Goal: Information Seeking & Learning: Check status

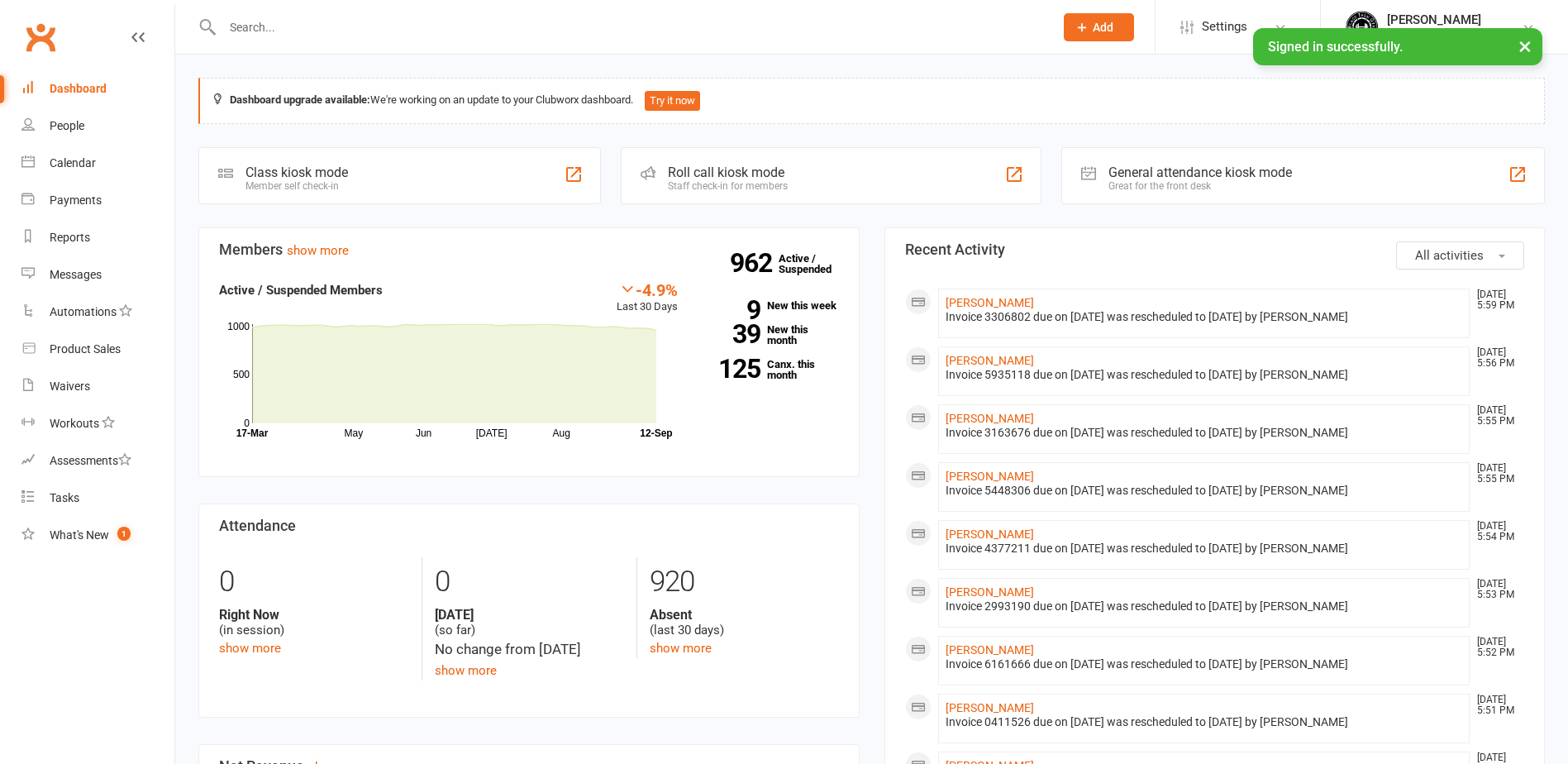
click at [372, 38] on input "text" at bounding box center [629, 28] width 825 height 23
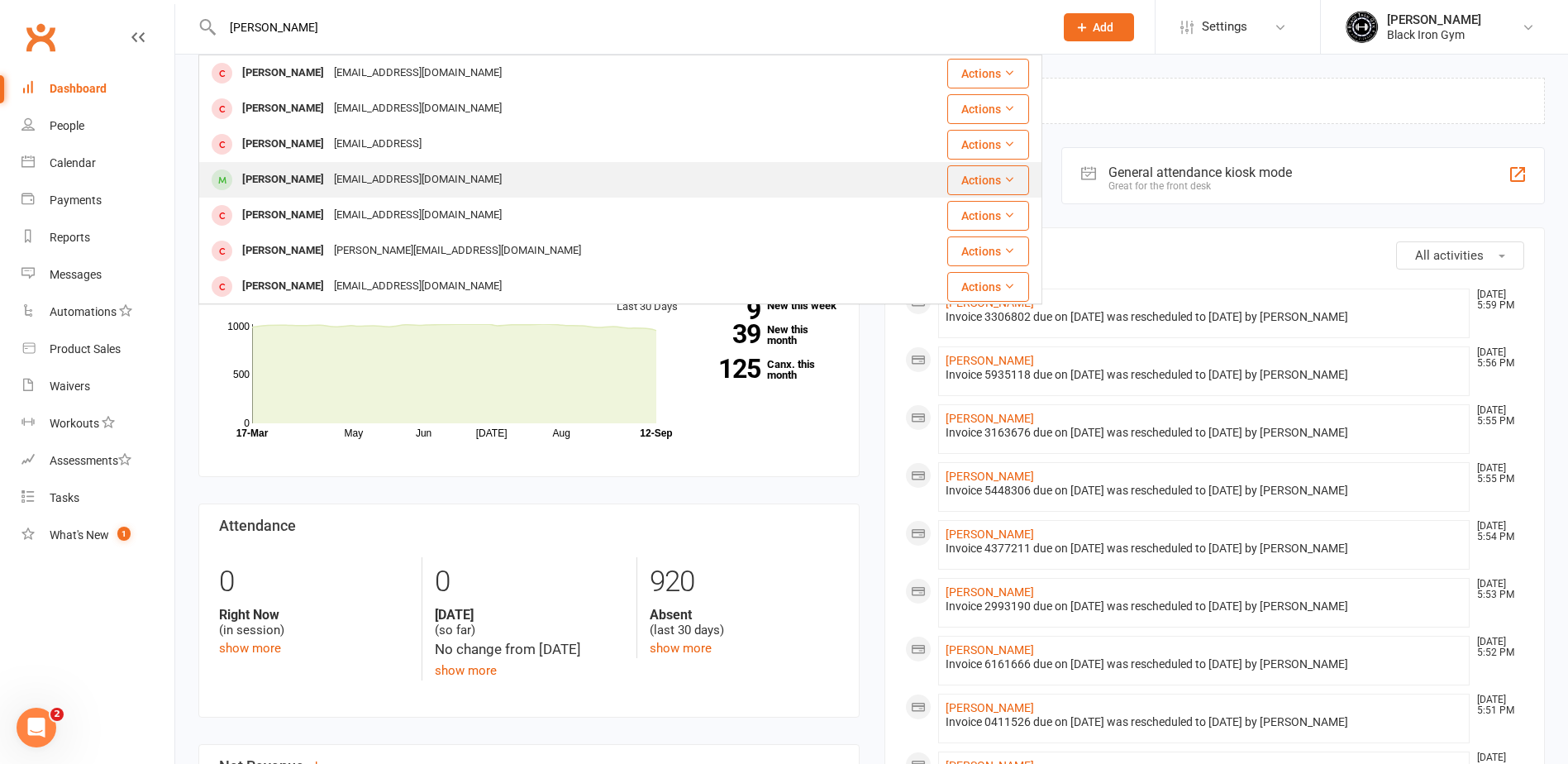
type input "[PERSON_NAME]"
click at [377, 182] on div "[EMAIL_ADDRESS][DOMAIN_NAME]" at bounding box center [418, 179] width 178 height 24
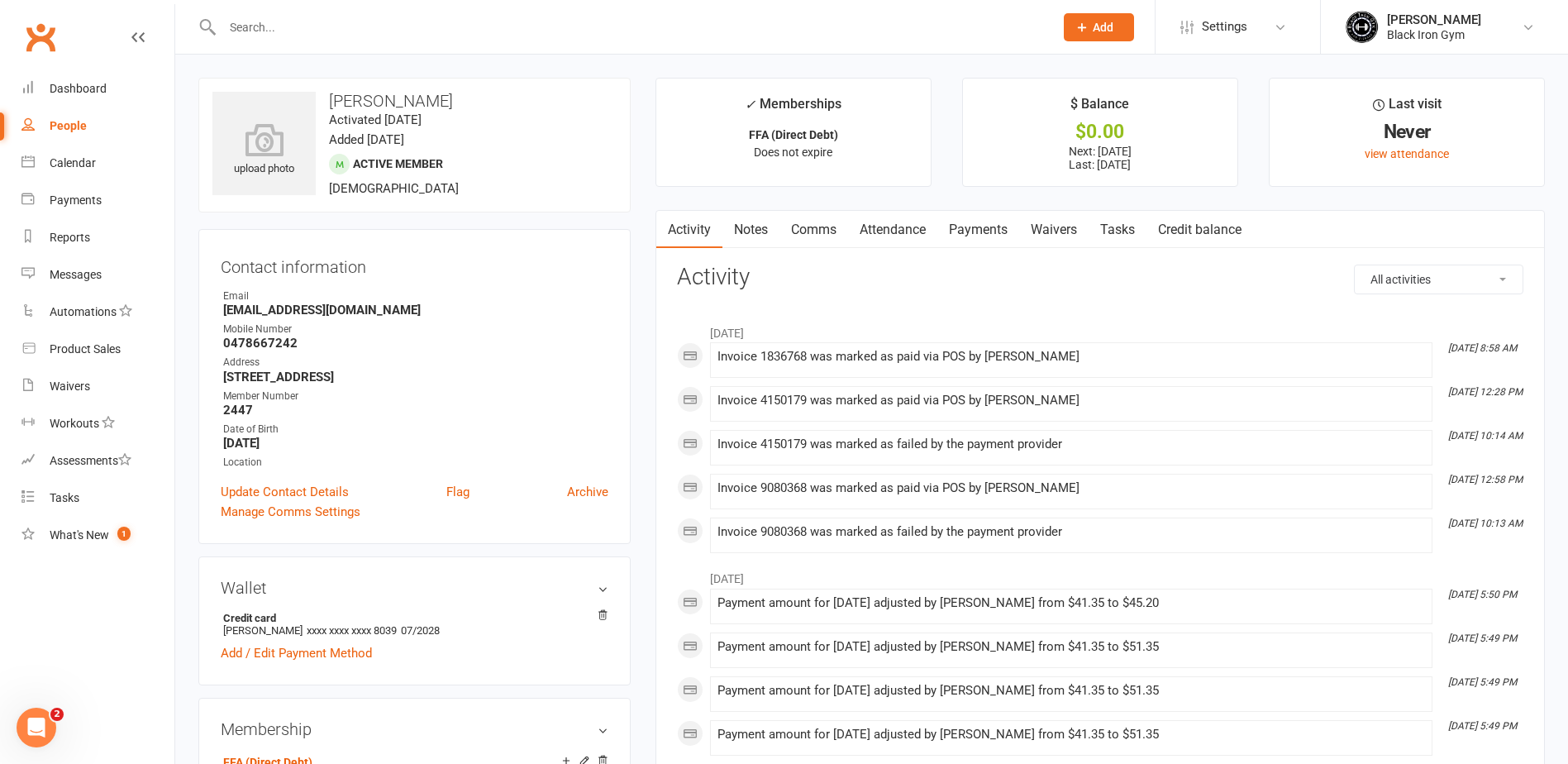
click at [991, 233] on link "Payments" at bounding box center [977, 230] width 82 height 38
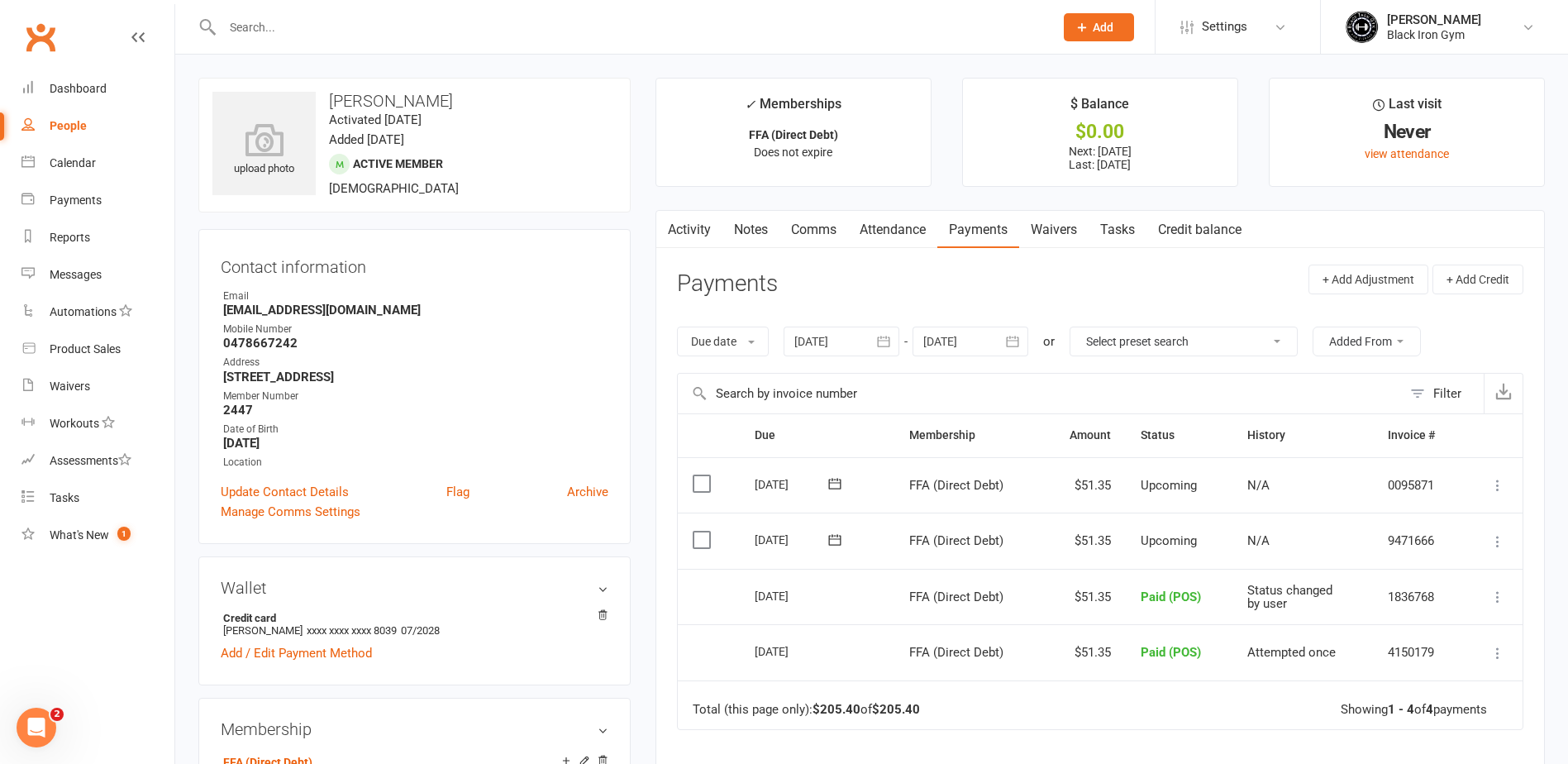
click at [1197, 718] on td "Total (this page only): $205.40 of $205.40 Showing 1 - 4 of 4 payments" at bounding box center [1100, 705] width 845 height 49
click at [767, 237] on link "Notes" at bounding box center [751, 230] width 57 height 38
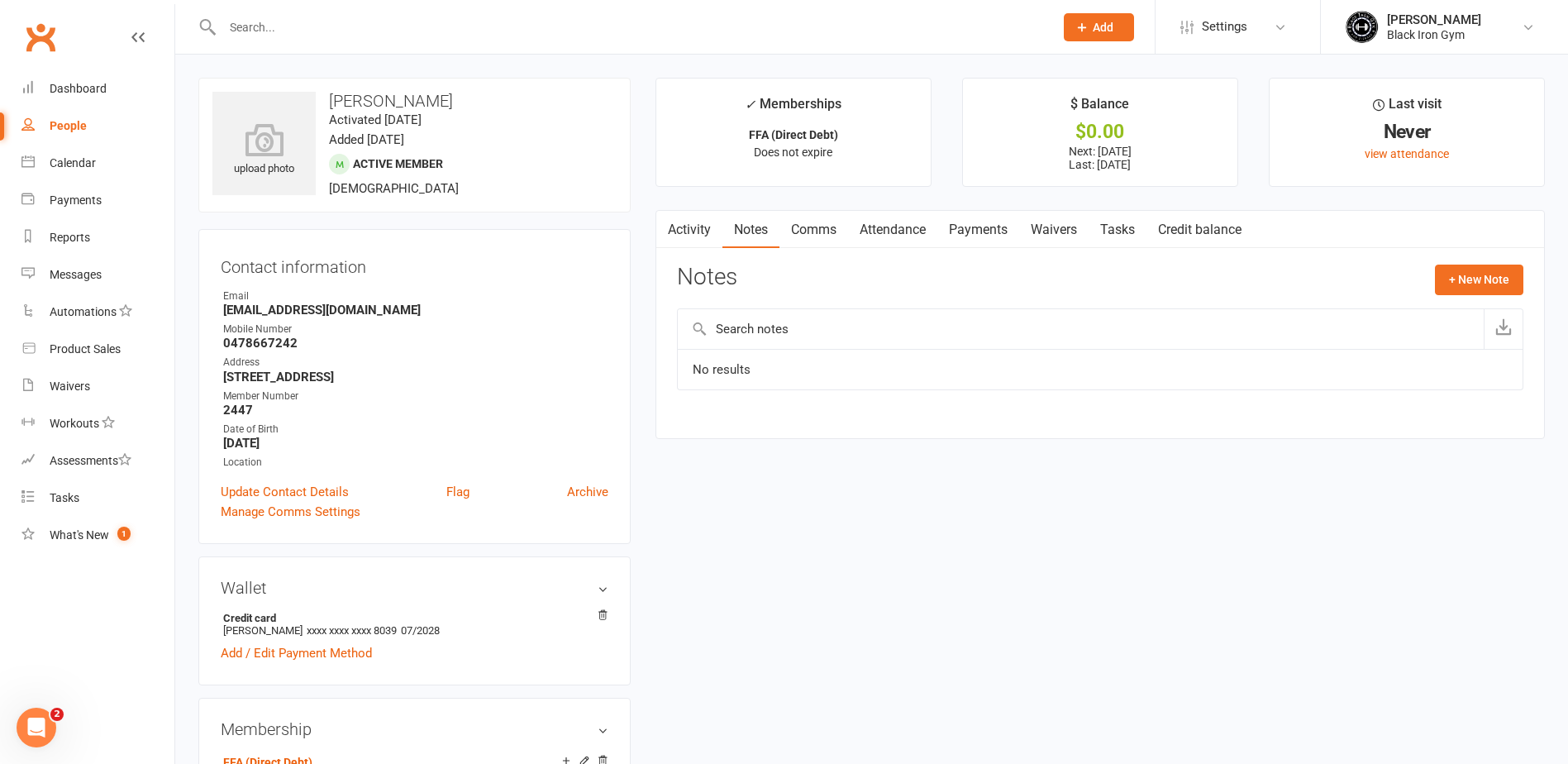
click at [988, 230] on link "Payments" at bounding box center [977, 230] width 82 height 38
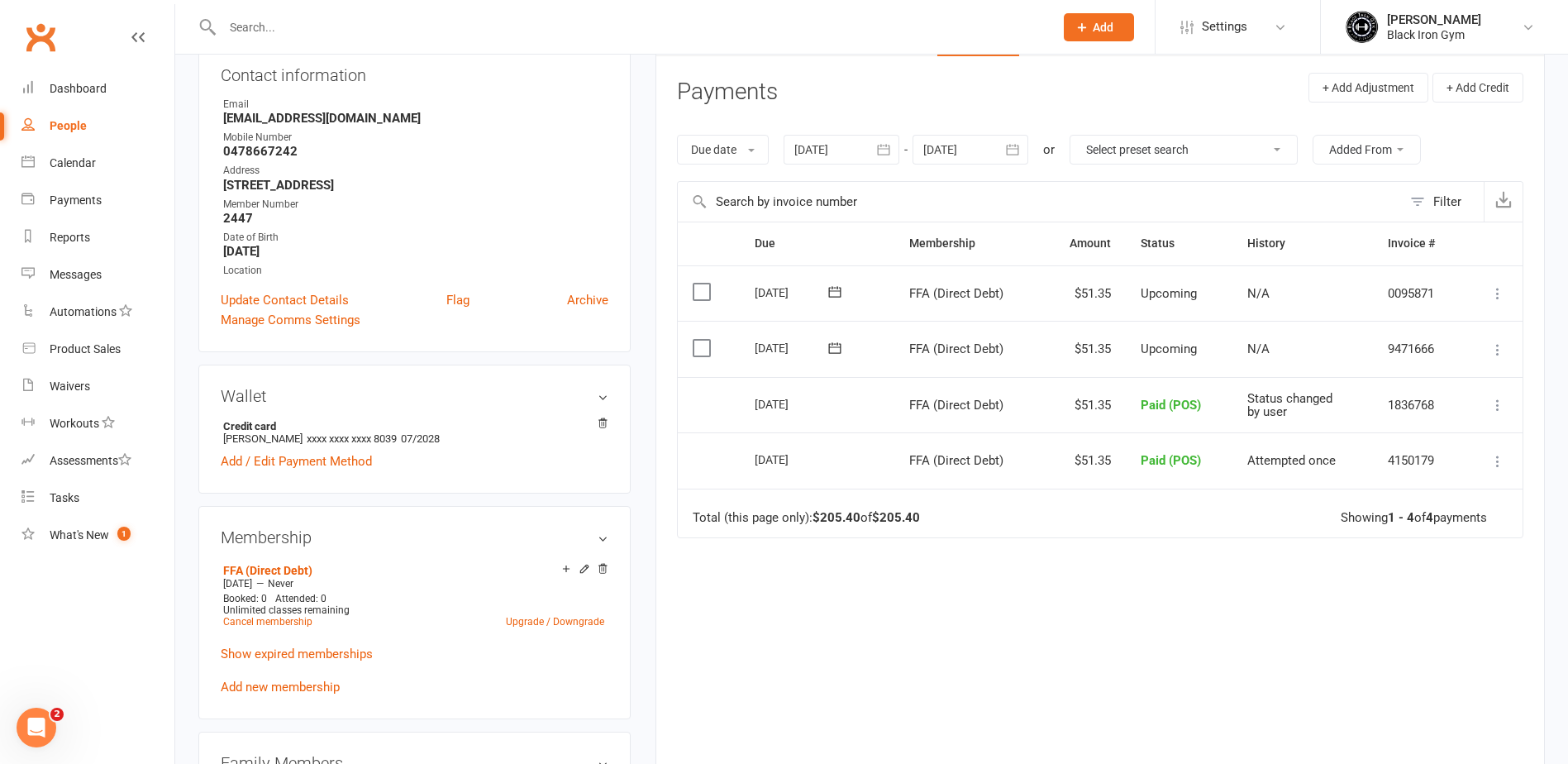
scroll to position [165, 0]
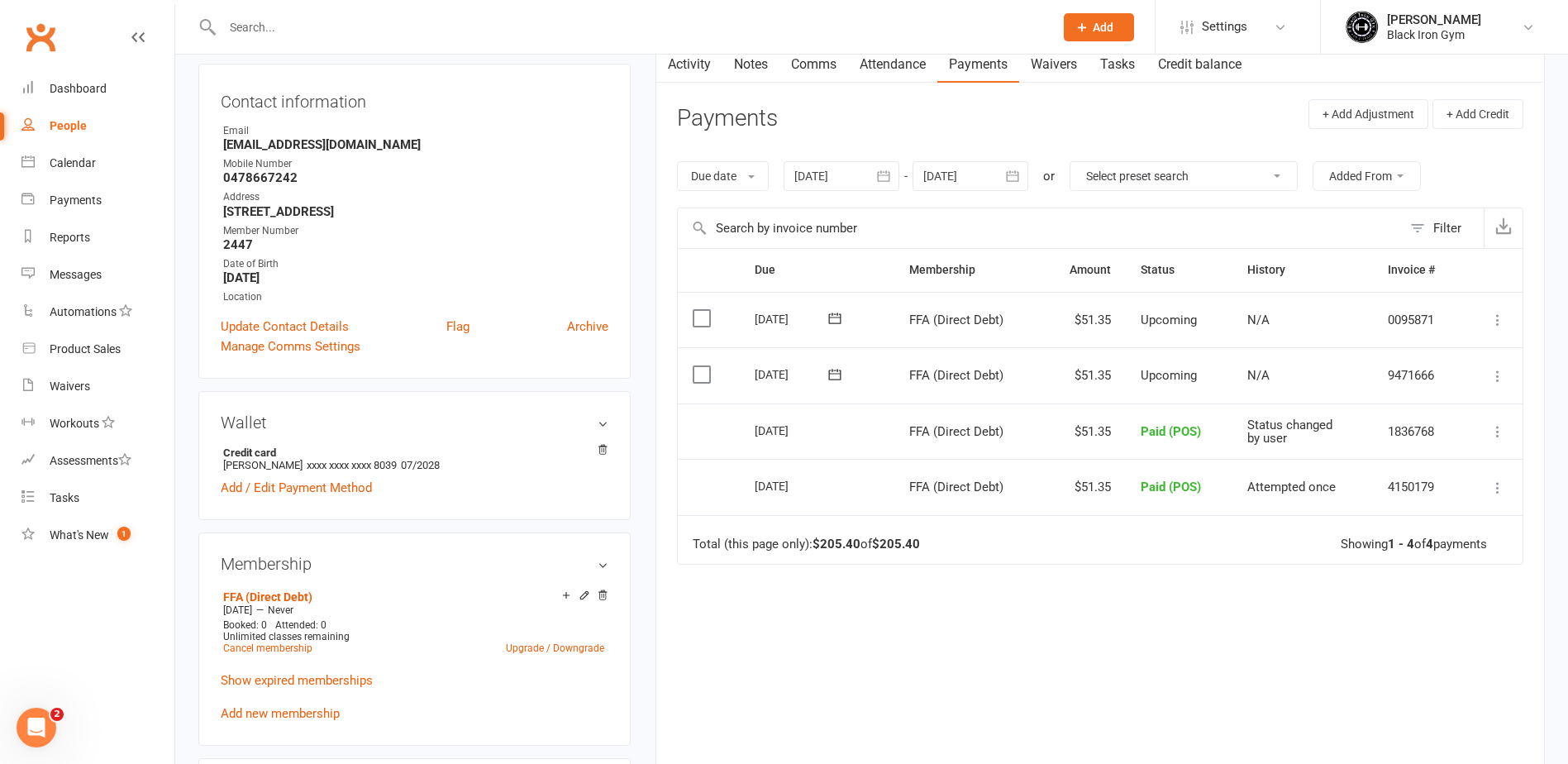
click at [1148, 174] on select "Select preset search All failures All skipped payments All pending payments Suc…" at bounding box center [1183, 176] width 227 height 28
select select "5"
click at [1076, 162] on select "Select preset search All failures All skipped payments All pending payments Suc…" at bounding box center [1183, 176] width 227 height 28
type input "[DATE]"
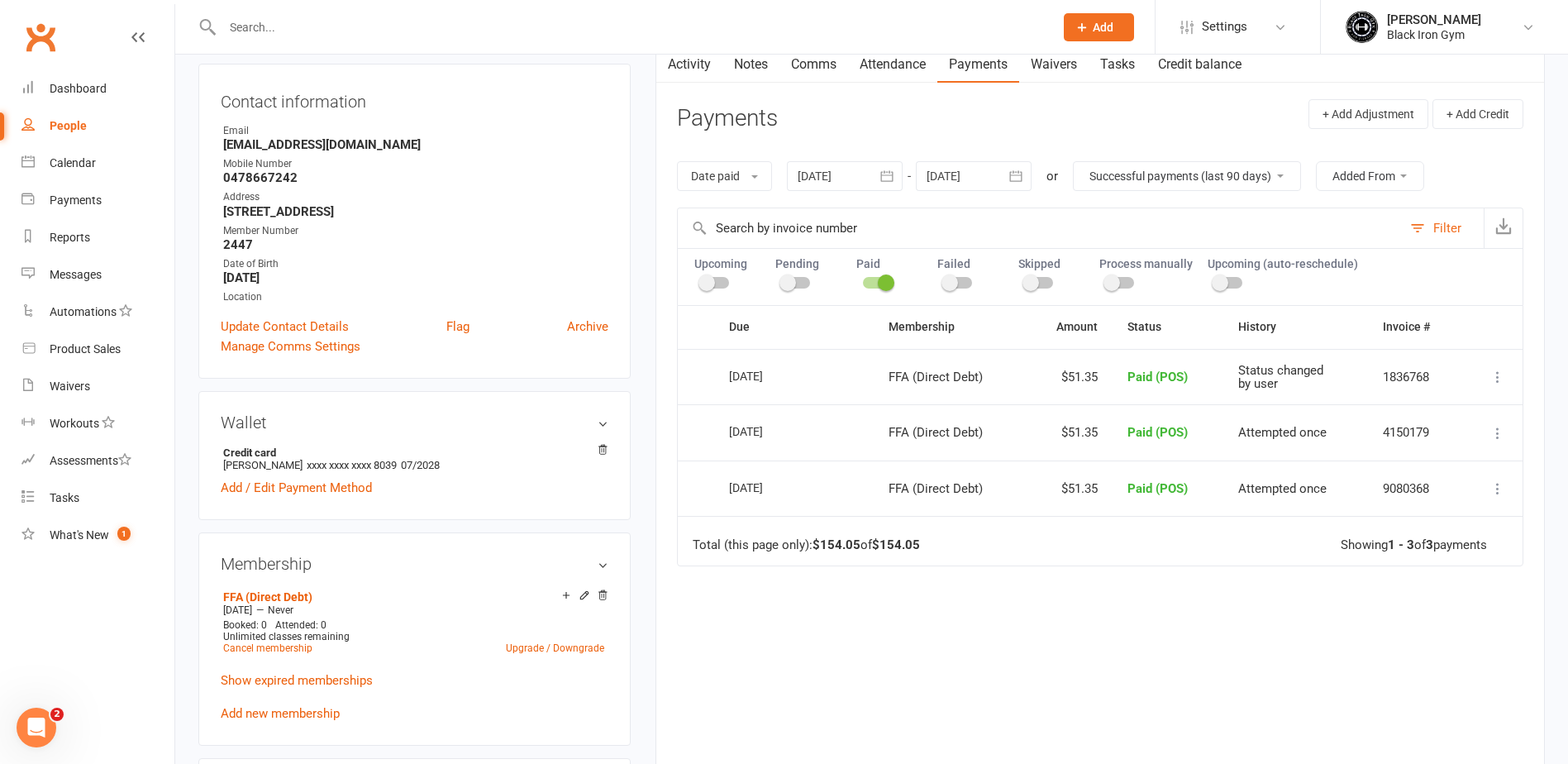
click at [1165, 175] on select "All failures All skipped payments All pending payments Successful payments (las…" at bounding box center [1187, 176] width 227 height 28
select select "2"
click at [1074, 162] on select "All failures All skipped payments All pending payments Successful payments (las…" at bounding box center [1187, 176] width 227 height 28
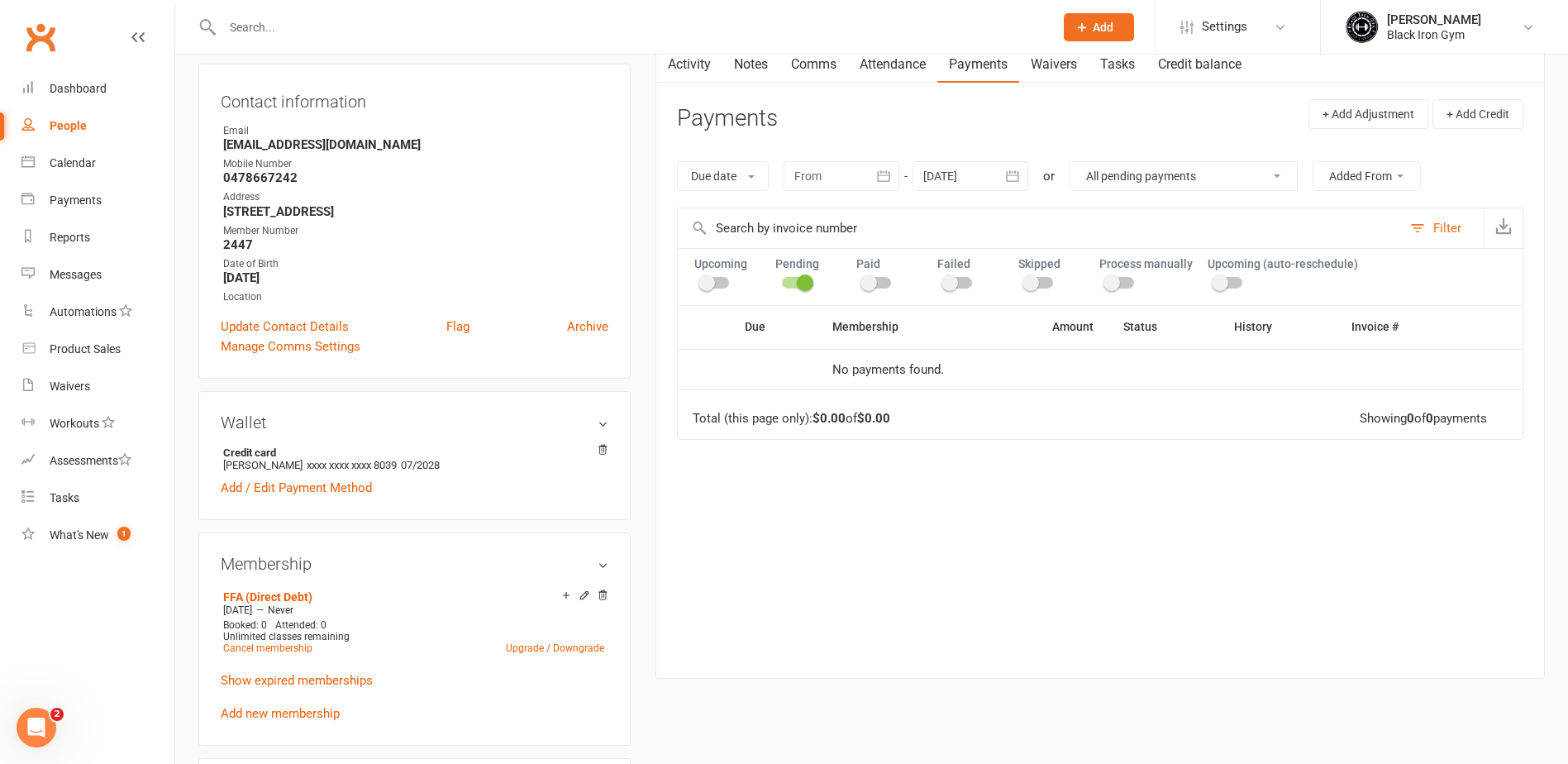
click at [1159, 177] on select "All failures All skipped payments All pending payments Successful payments (las…" at bounding box center [1183, 176] width 227 height 28
click at [1073, 162] on select "All failures All skipped payments All pending payments Successful payments (las…" at bounding box center [1183, 176] width 227 height 28
click at [1153, 172] on select "All failures All skipped payments All pending payments Successful payments (las…" at bounding box center [1183, 176] width 227 height 28
click at [1083, 162] on select "All failures All skipped payments All pending payments Successful payments (las…" at bounding box center [1183, 176] width 227 height 28
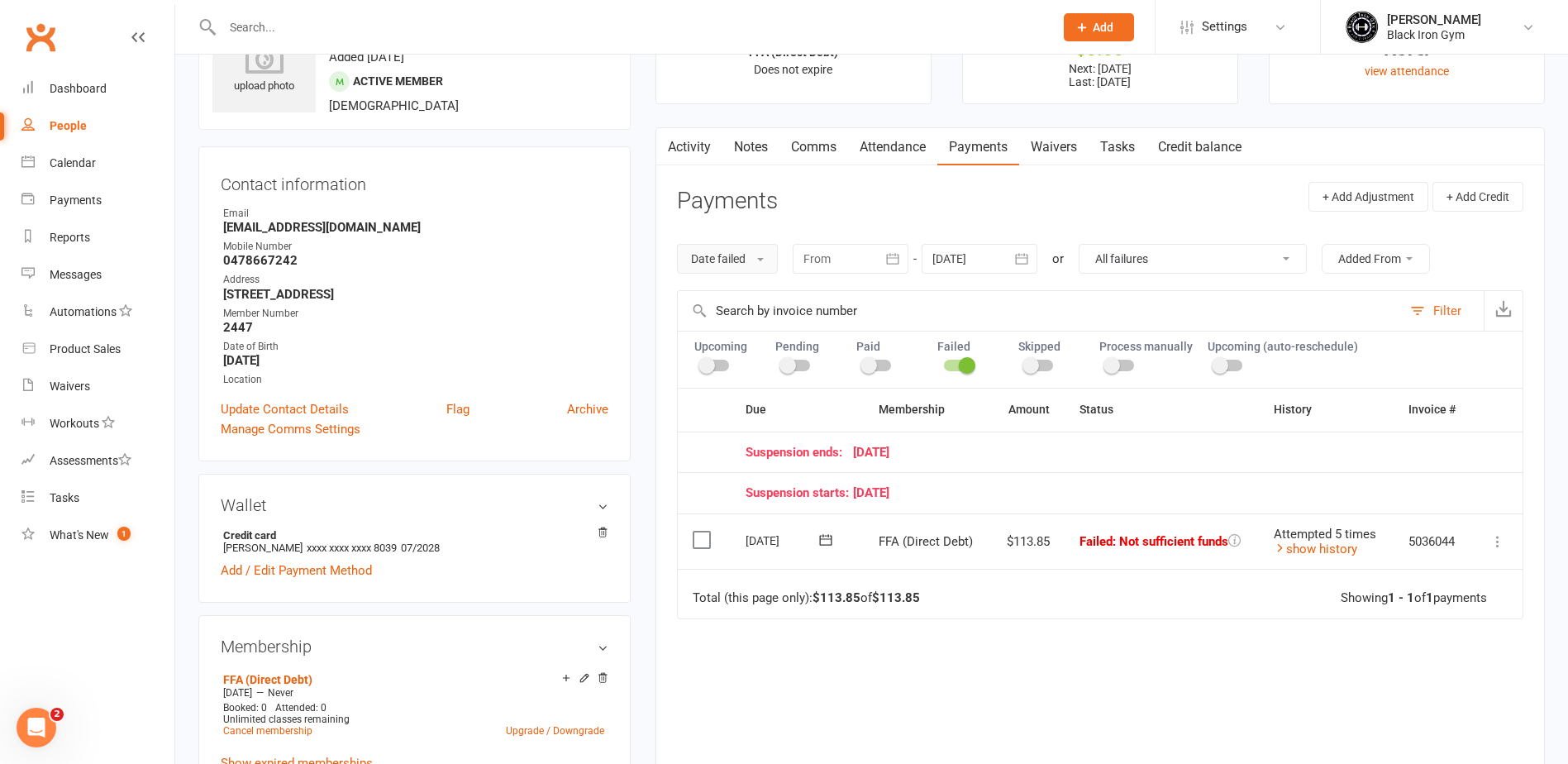
scroll to position [0, 0]
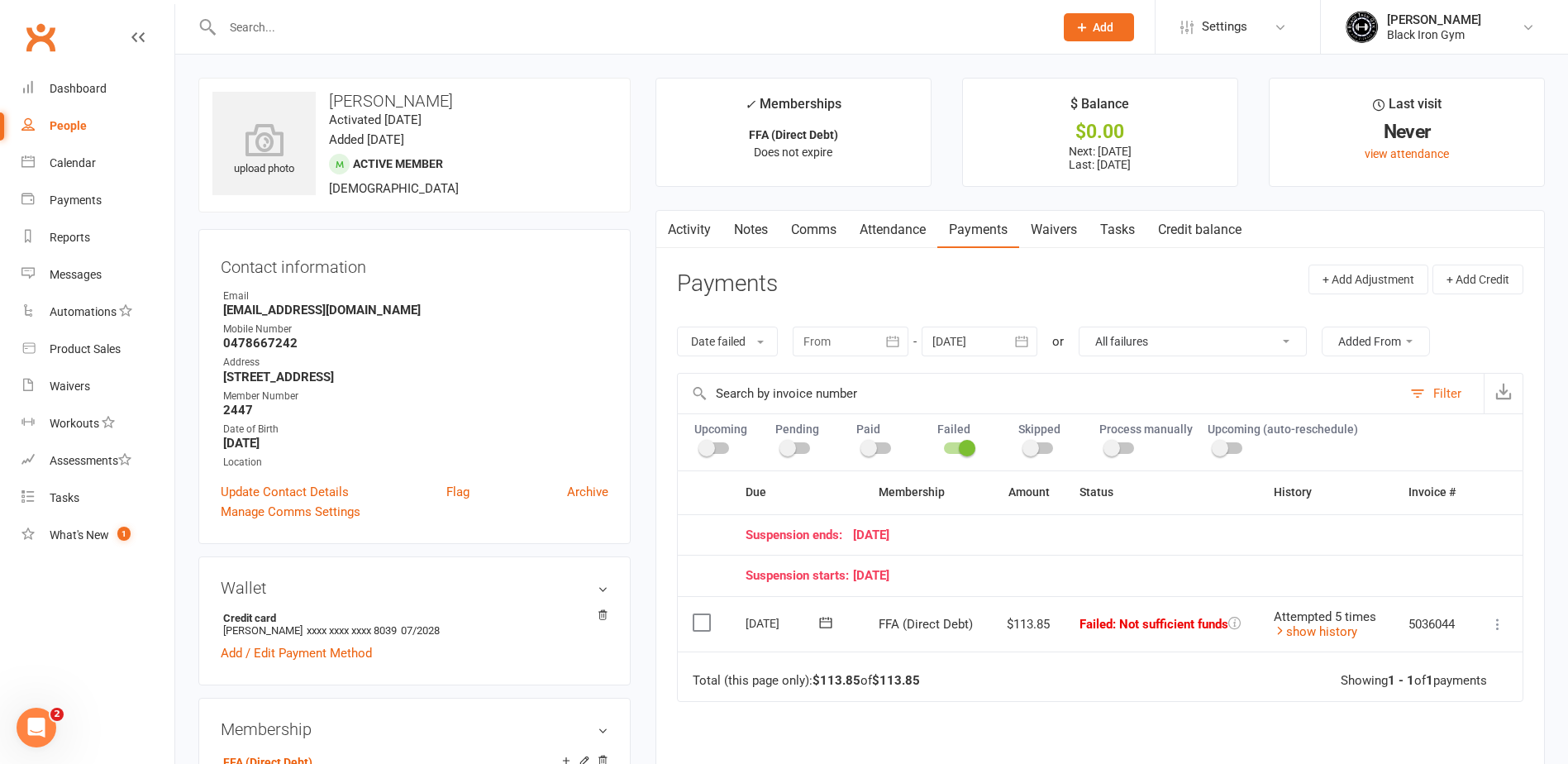
click at [697, 232] on link "Activity" at bounding box center [689, 230] width 66 height 38
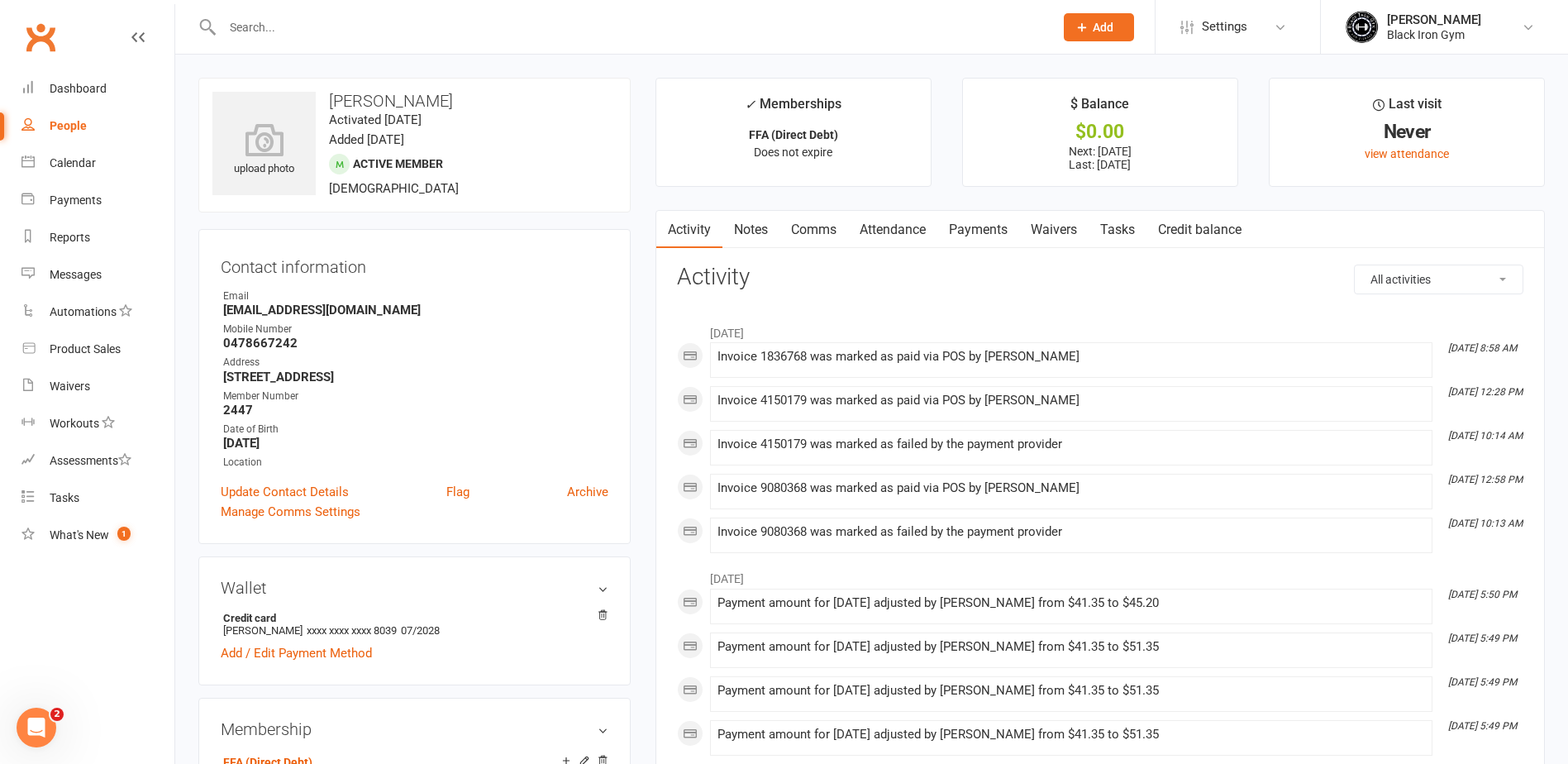
click at [964, 230] on link "Payments" at bounding box center [977, 230] width 82 height 38
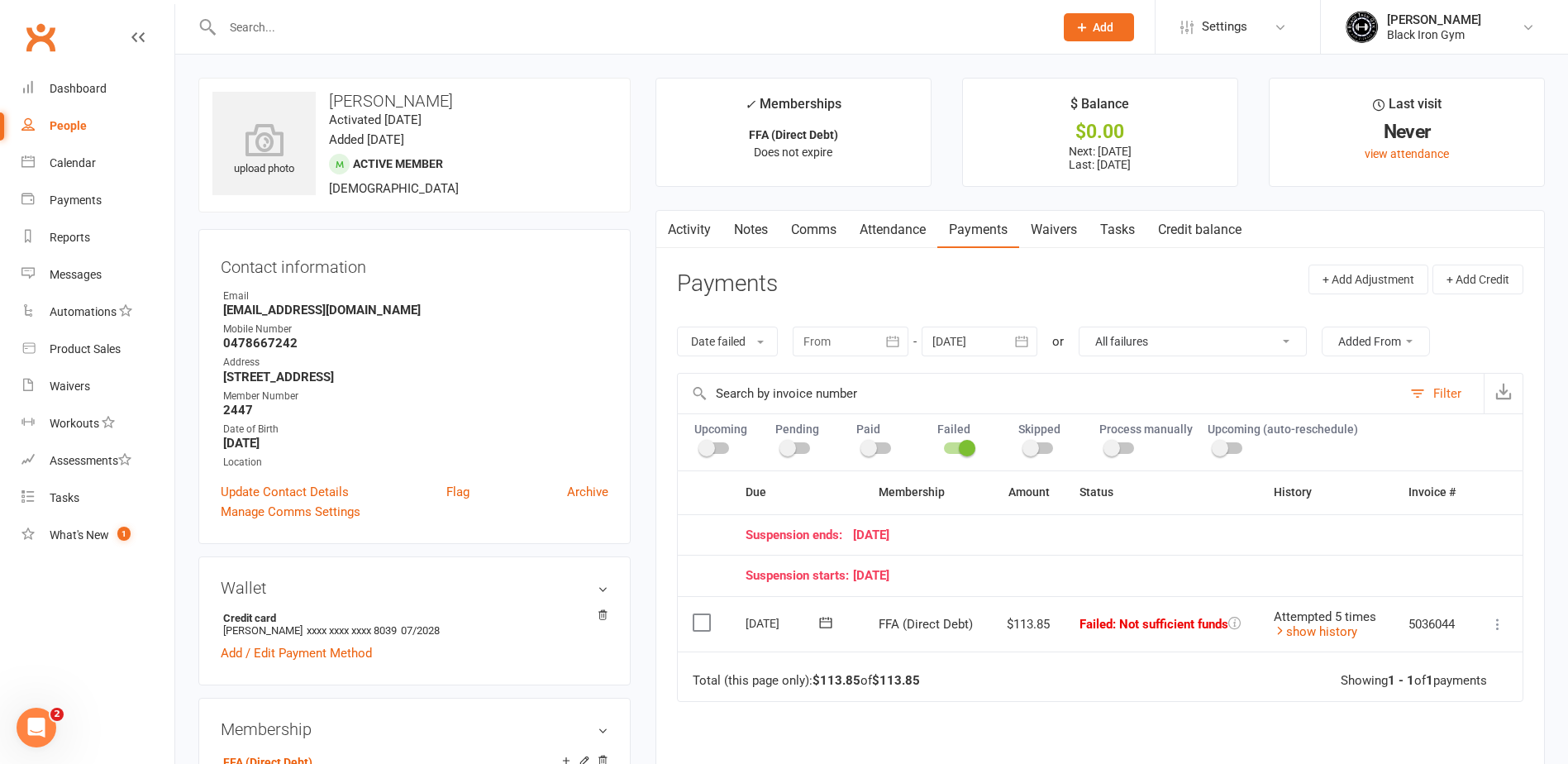
click at [1245, 345] on select "All failures All skipped payments All pending payments Successful payments (las…" at bounding box center [1192, 341] width 227 height 28
select select "3"
click at [1079, 327] on select "All failures All skipped payments All pending payments Successful payments (las…" at bounding box center [1192, 341] width 227 height 28
type input "[DATE]"
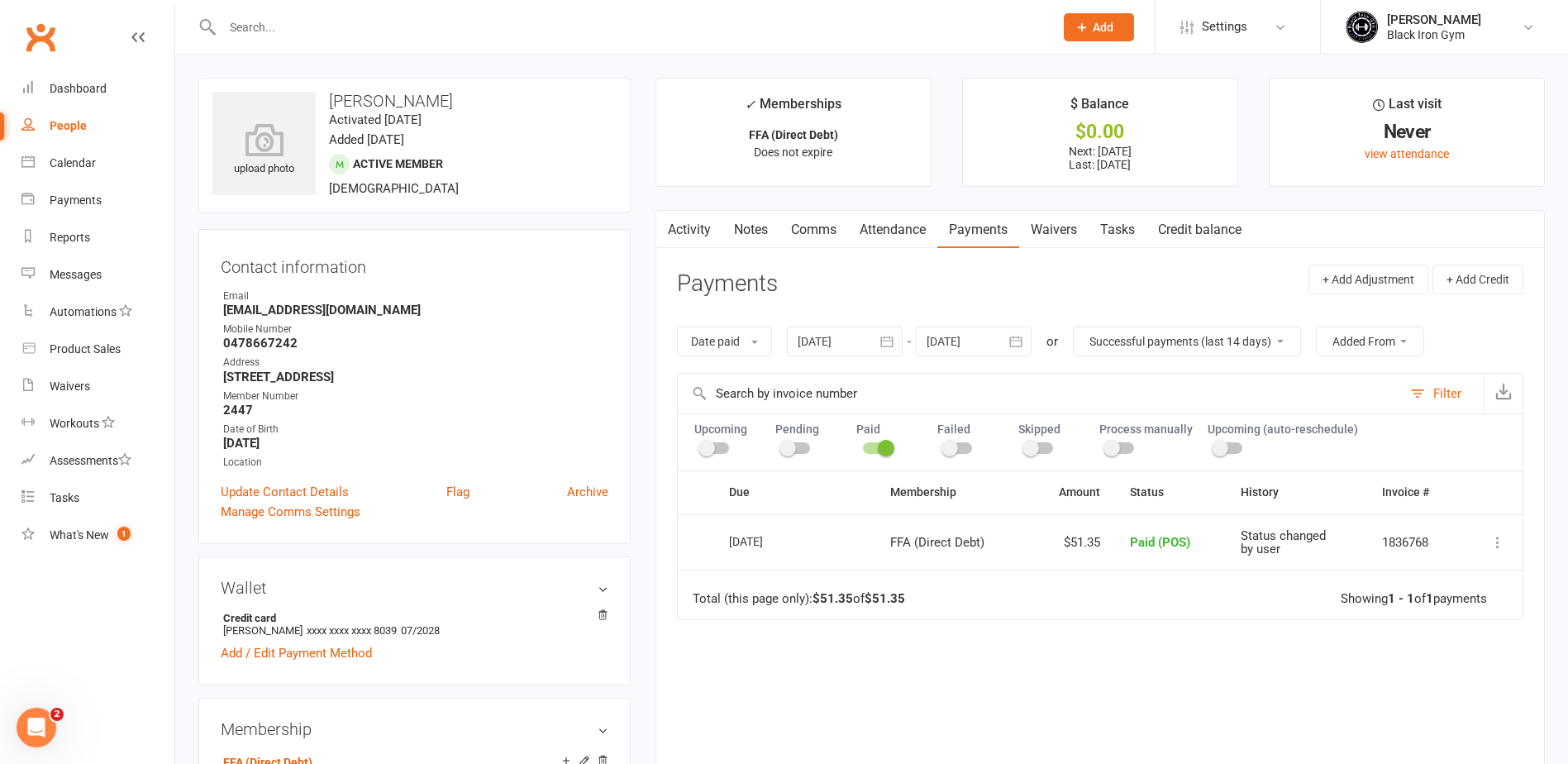
click at [1205, 346] on select "All failures All skipped payments All pending payments Successful payments (las…" at bounding box center [1187, 341] width 227 height 28
select select "5"
click at [1076, 327] on select "All failures All skipped payments All pending payments Successful payments (las…" at bounding box center [1187, 341] width 227 height 28
type input "[DATE]"
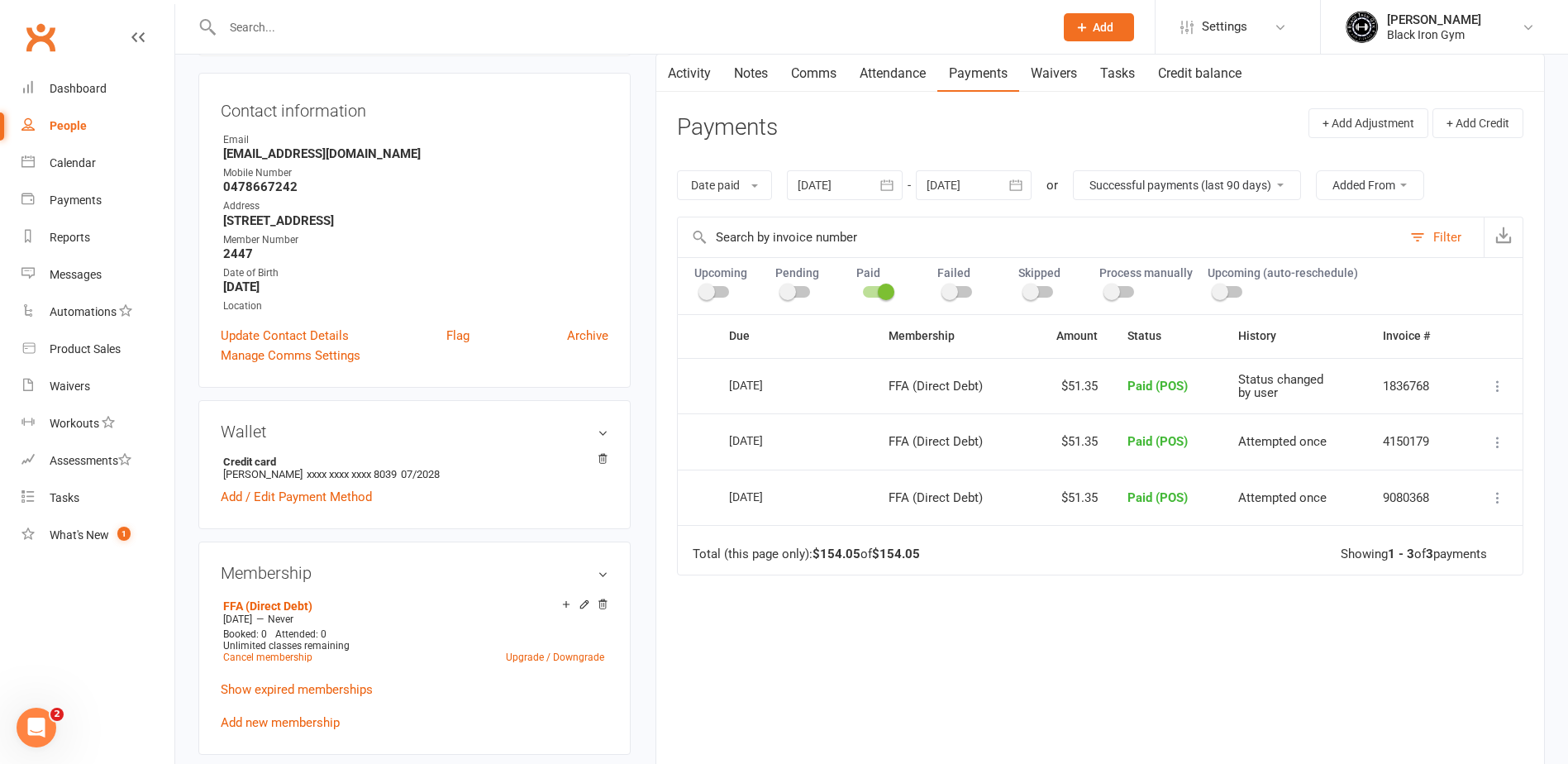
scroll to position [165, 0]
